Goal: Check status: Check status

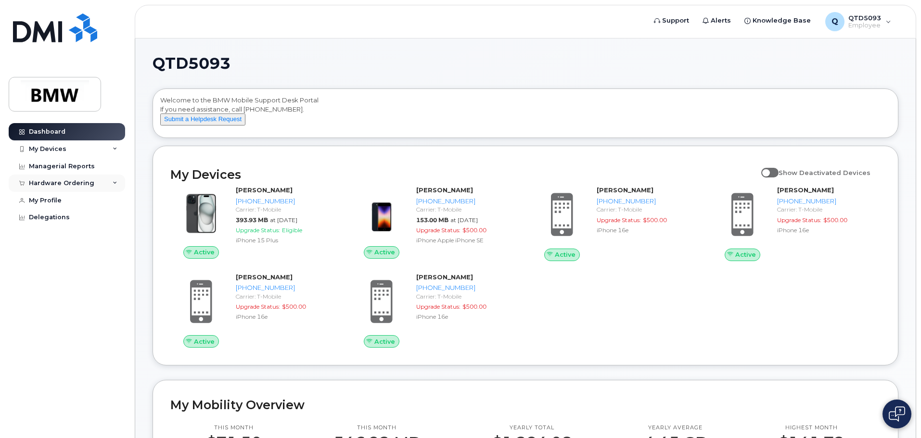
click at [88, 182] on div "Hardware Ordering" at bounding box center [61, 183] width 65 height 8
click at [81, 203] on link "My Orders" at bounding box center [75, 201] width 100 height 18
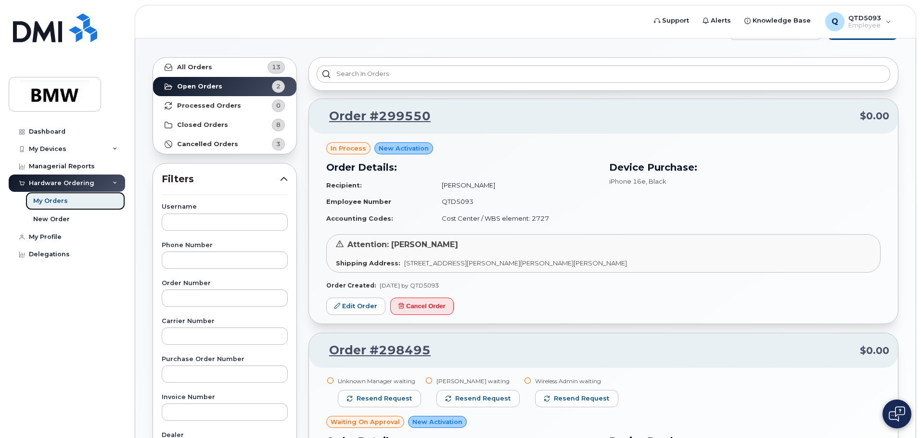
scroll to position [48, 0]
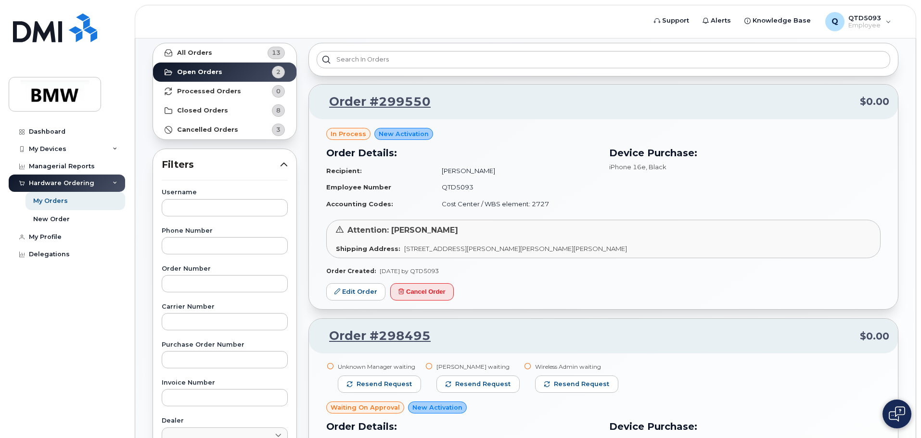
click at [543, 196] on td "Cost Center / WBS element: 2727" at bounding box center [515, 204] width 165 height 17
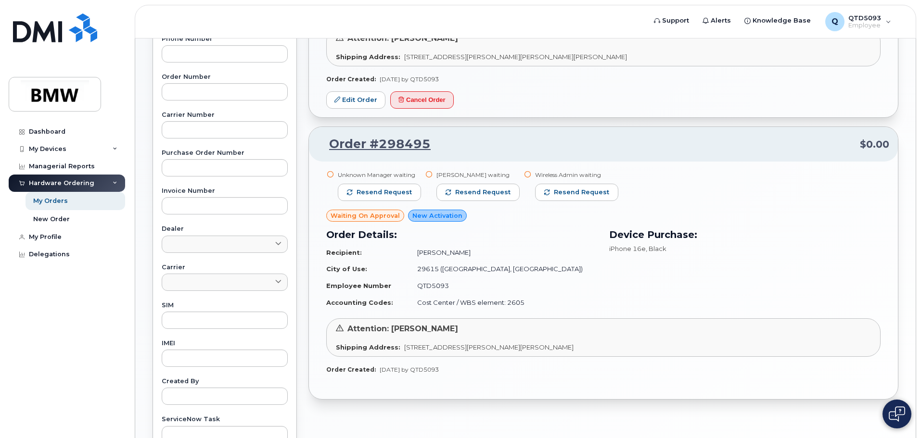
scroll to position [241, 0]
click at [391, 196] on span "Resend request" at bounding box center [383, 192] width 55 height 9
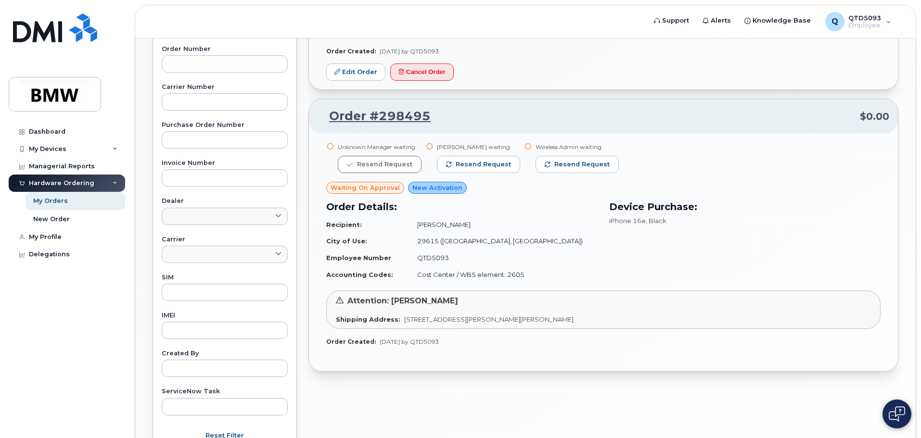
scroll to position [269, 0]
click at [692, 247] on div "Device Purchase: iPhone 16e , Black" at bounding box center [744, 240] width 283 height 95
drag, startPoint x: 401, startPoint y: 117, endPoint x: 408, endPoint y: 129, distance: 14.0
click at [401, 117] on link "Order #298495" at bounding box center [373, 115] width 113 height 17
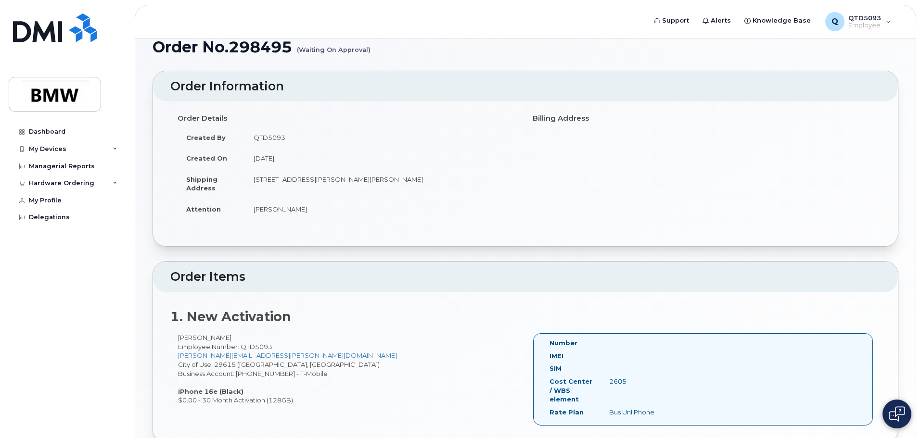
scroll to position [29, 0]
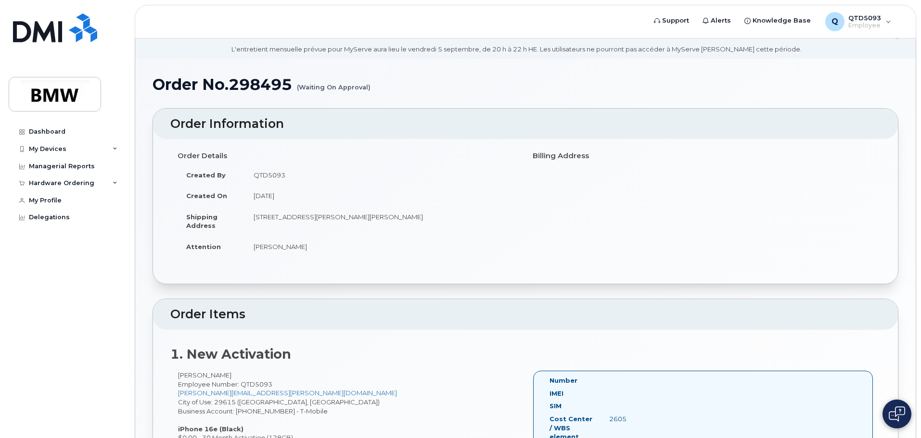
drag, startPoint x: 690, startPoint y: 249, endPoint x: 683, endPoint y: 246, distance: 8.0
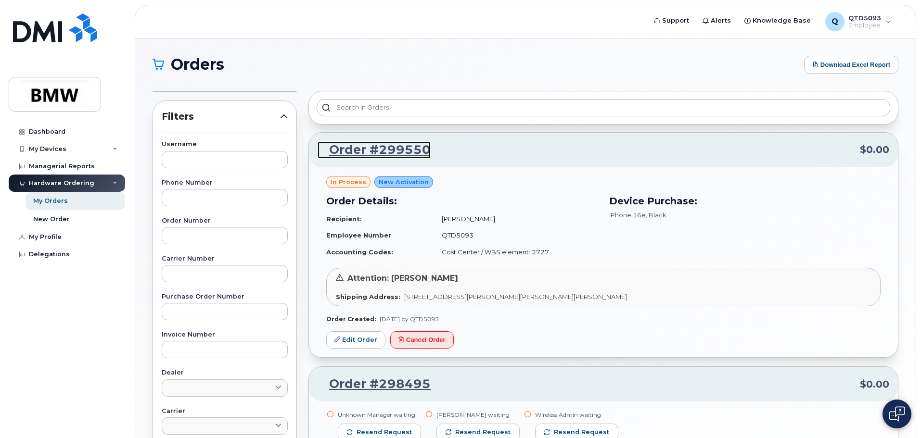
click at [400, 154] on link "Order #299550" at bounding box center [373, 149] width 113 height 17
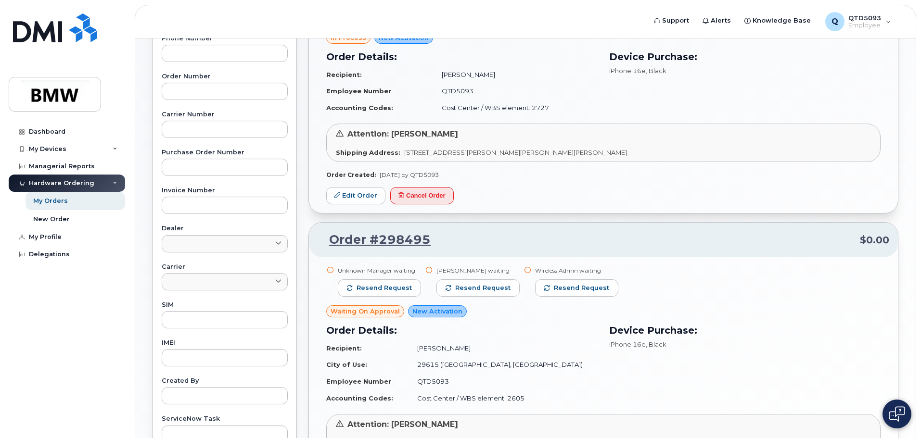
scroll to position [48, 0]
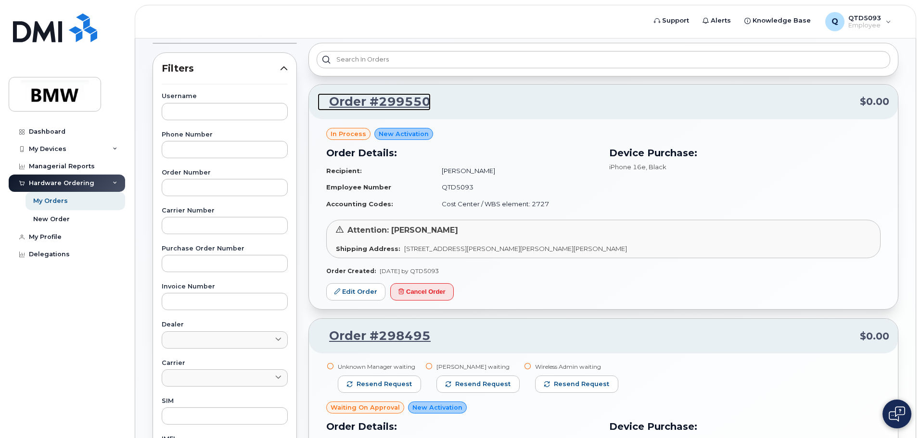
click at [410, 97] on link "Order #299550" at bounding box center [373, 101] width 113 height 17
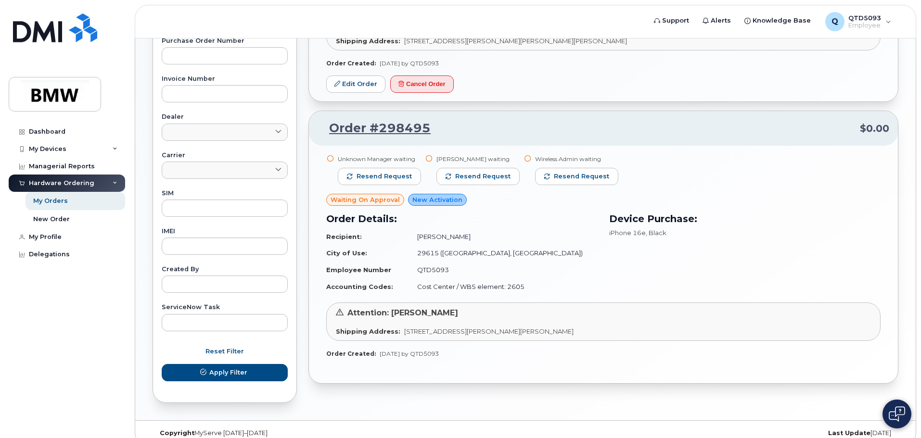
scroll to position [269, 0]
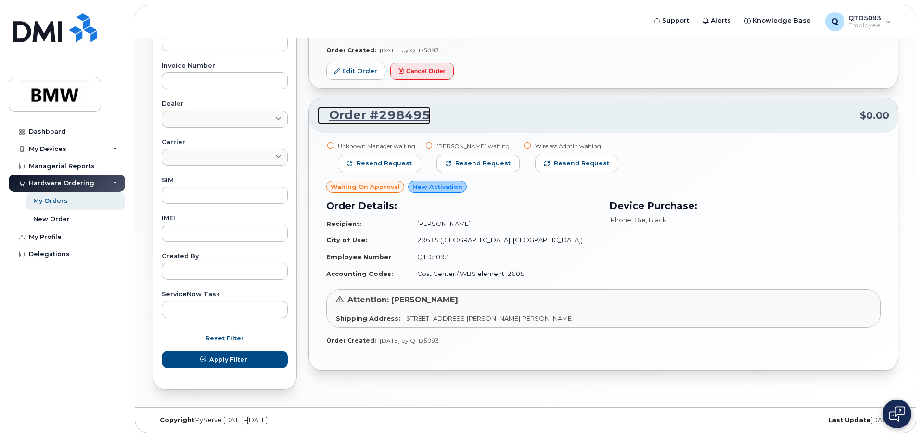
click at [388, 118] on link "Order #298495" at bounding box center [373, 115] width 113 height 17
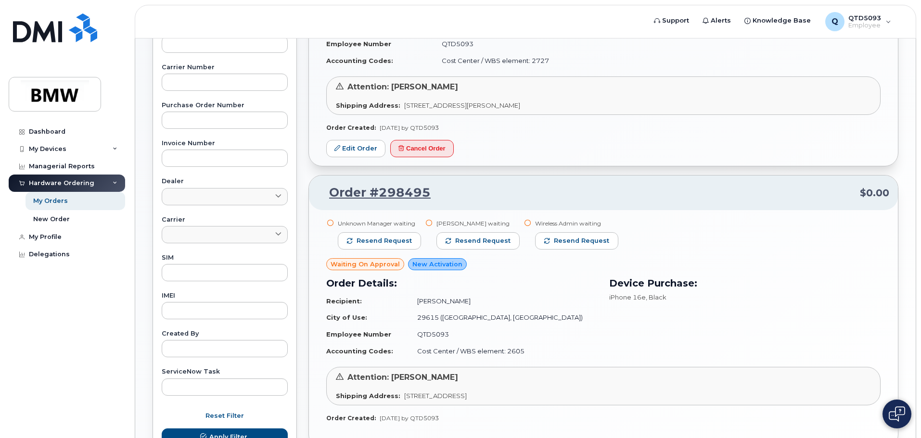
scroll to position [192, 0]
click at [541, 303] on td "[PERSON_NAME]" at bounding box center [502, 300] width 189 height 17
click at [401, 196] on link "Order #298495" at bounding box center [373, 191] width 113 height 17
